Goal: Navigation & Orientation: Find specific page/section

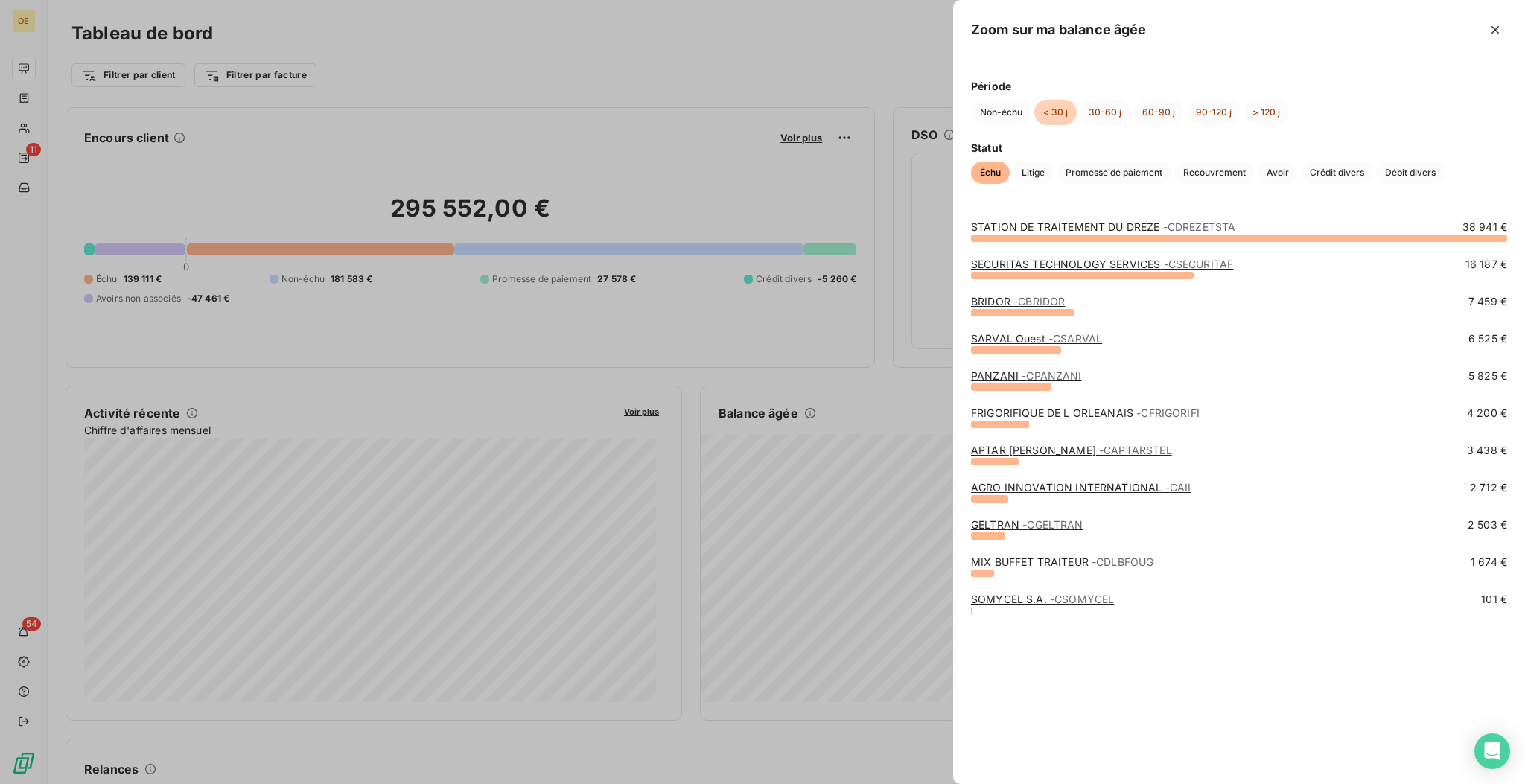
click at [927, 472] on div at bounding box center [762, 392] width 1525 height 784
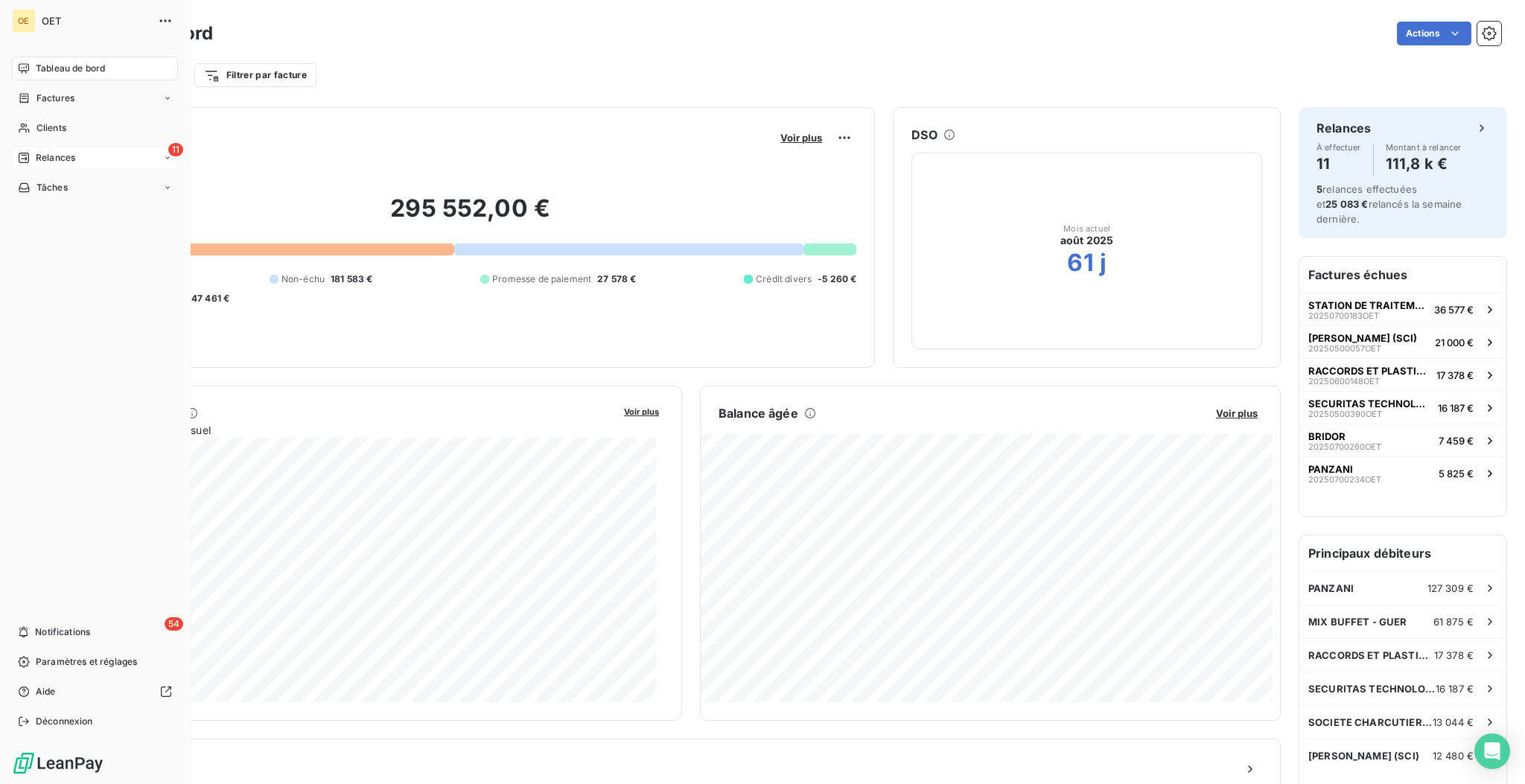
click at [61, 164] on div "11 Relances" at bounding box center [95, 157] width 166 height 24
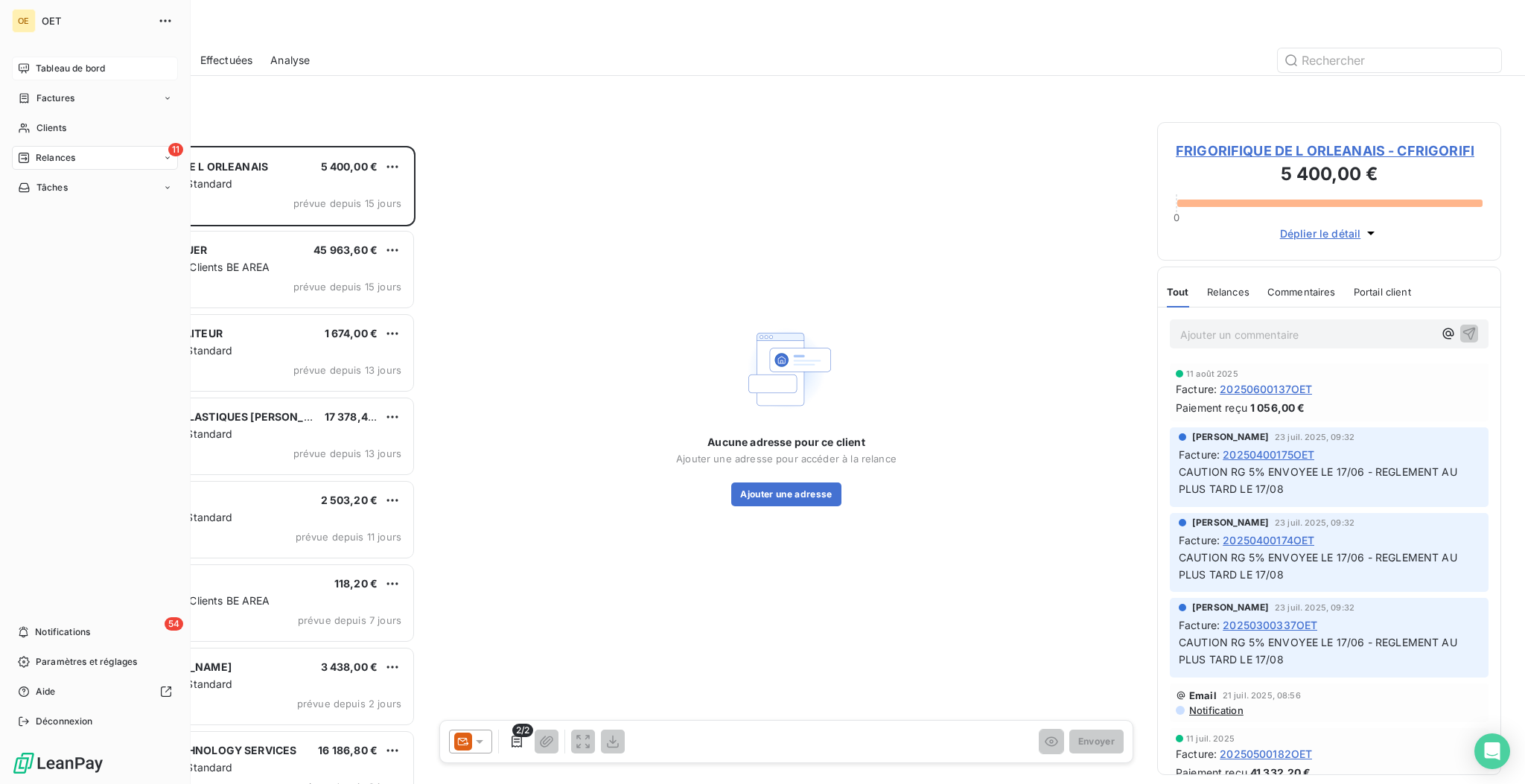
click at [50, 74] on span "Tableau de bord" at bounding box center [71, 68] width 69 height 13
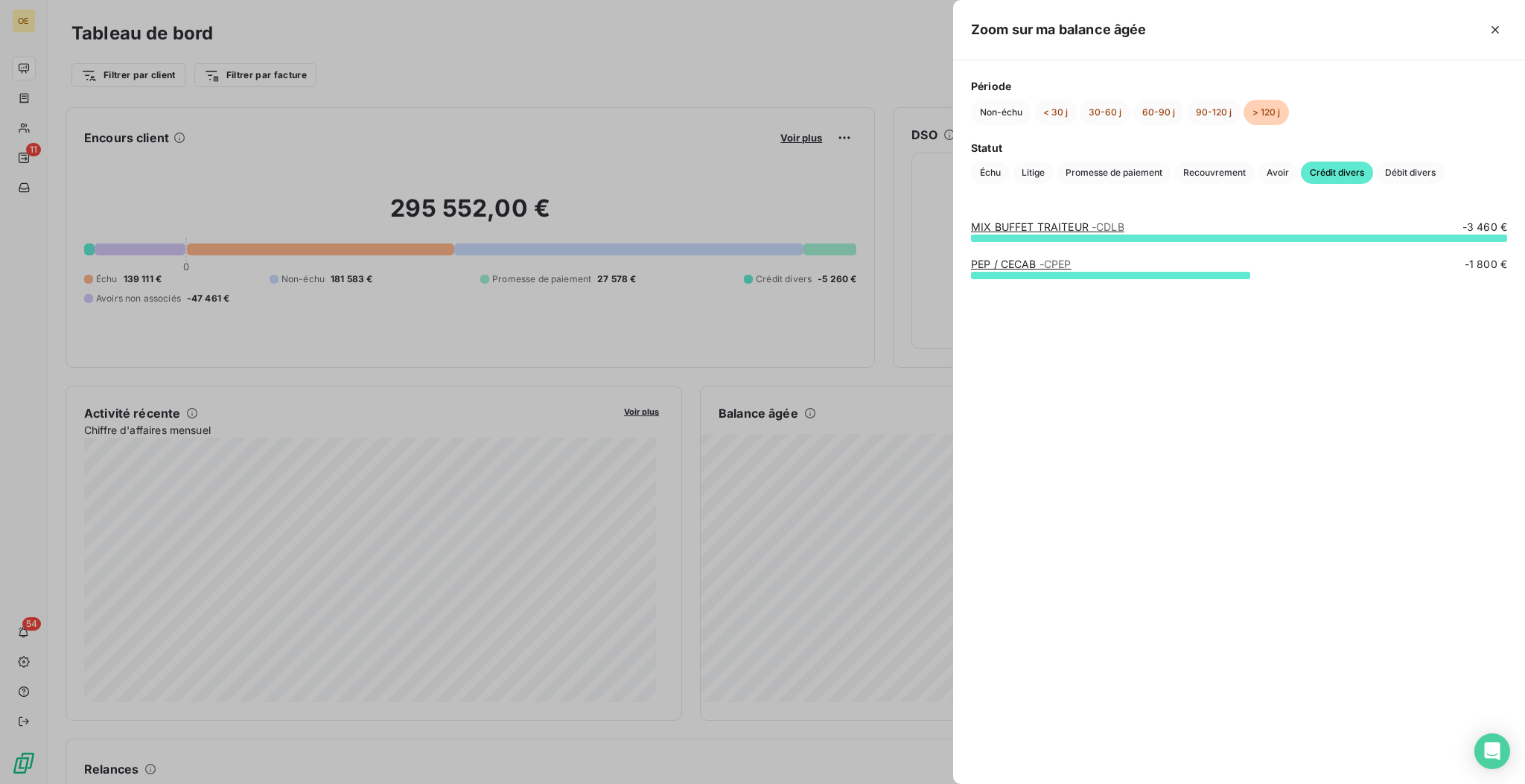
click at [926, 427] on div at bounding box center [762, 392] width 1525 height 784
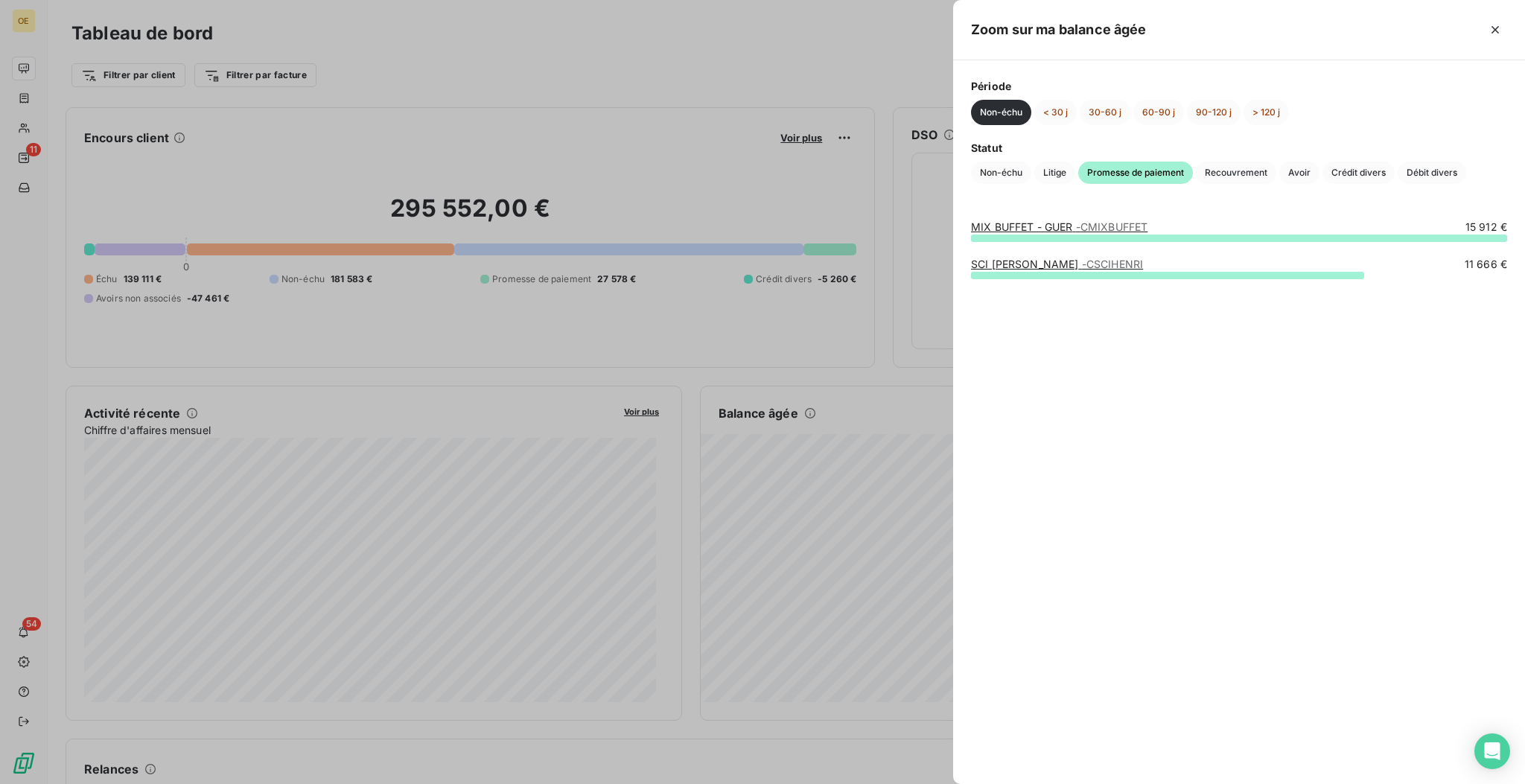
click at [863, 499] on div at bounding box center [762, 392] width 1525 height 784
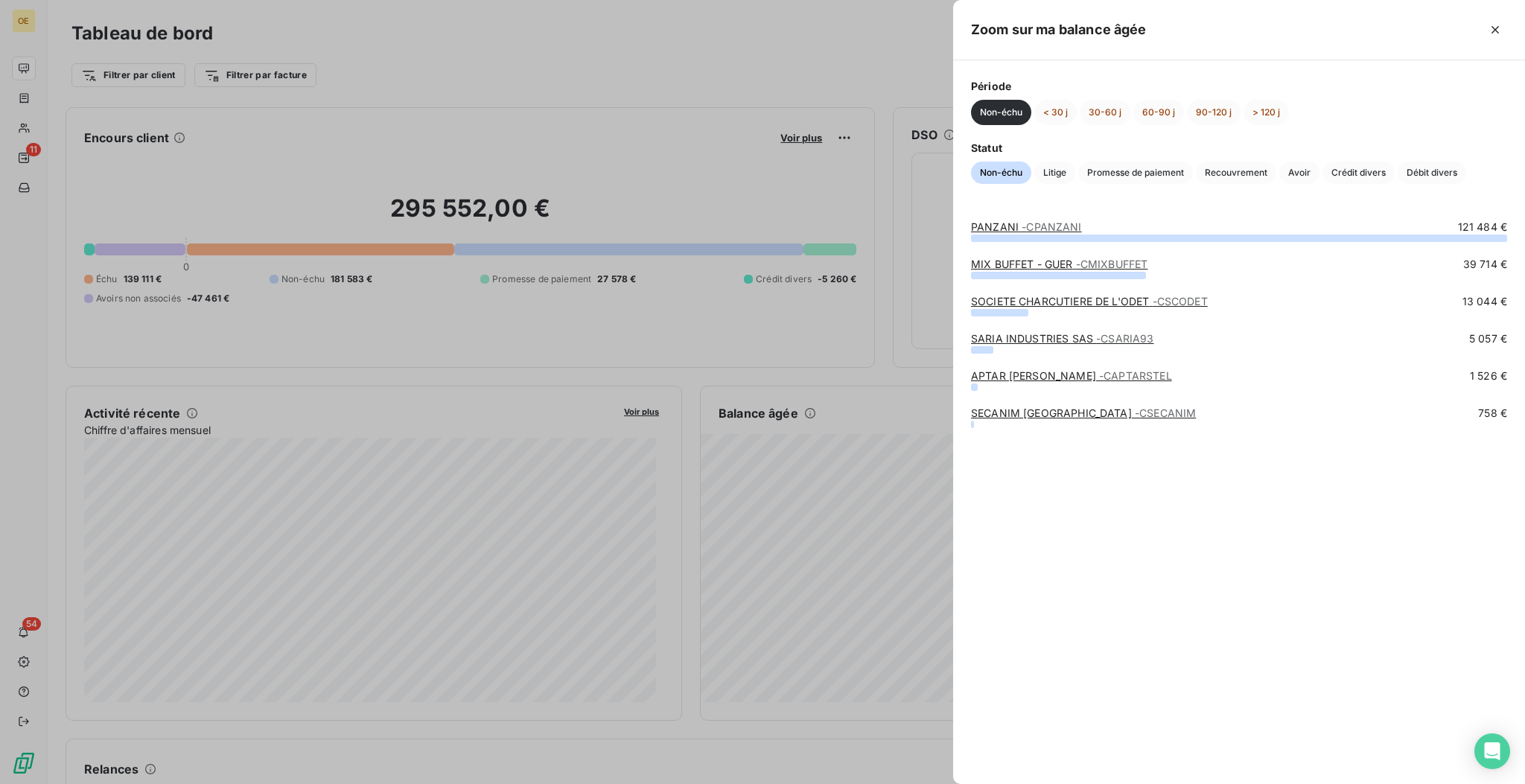
click at [788, 323] on div at bounding box center [762, 392] width 1525 height 784
